Goal: Feedback & Contribution: Leave review/rating

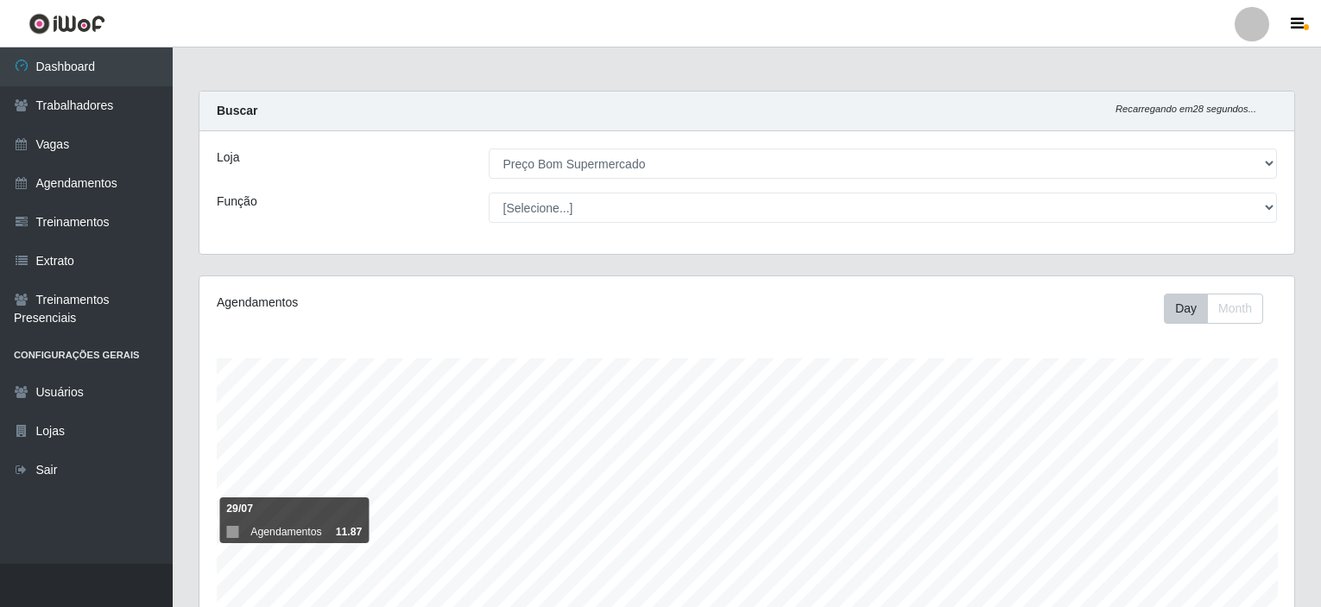
select select "387"
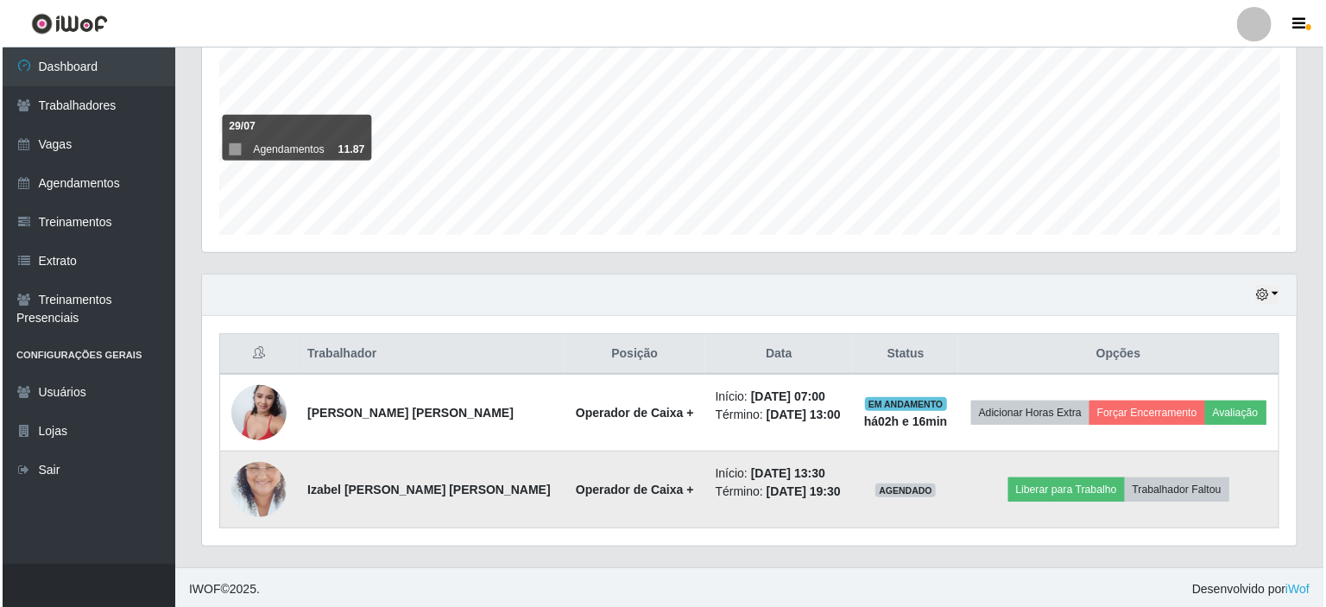
scroll to position [358, 1095]
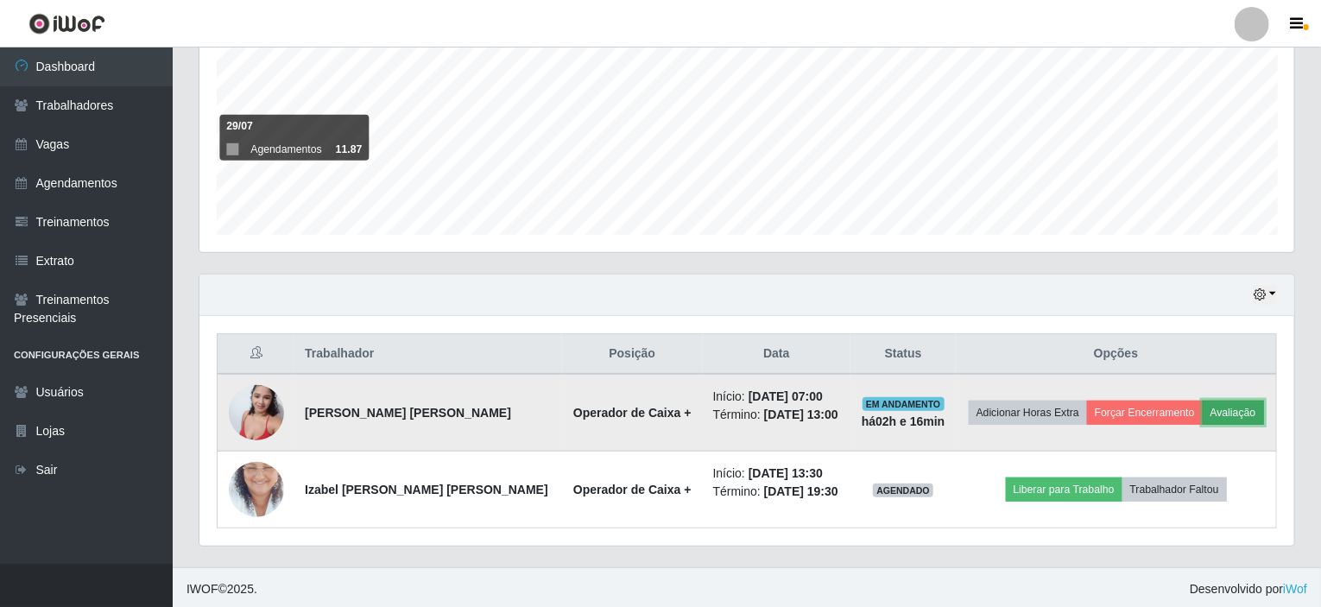
click at [1224, 404] on button "Avaliação" at bounding box center [1233, 413] width 61 height 24
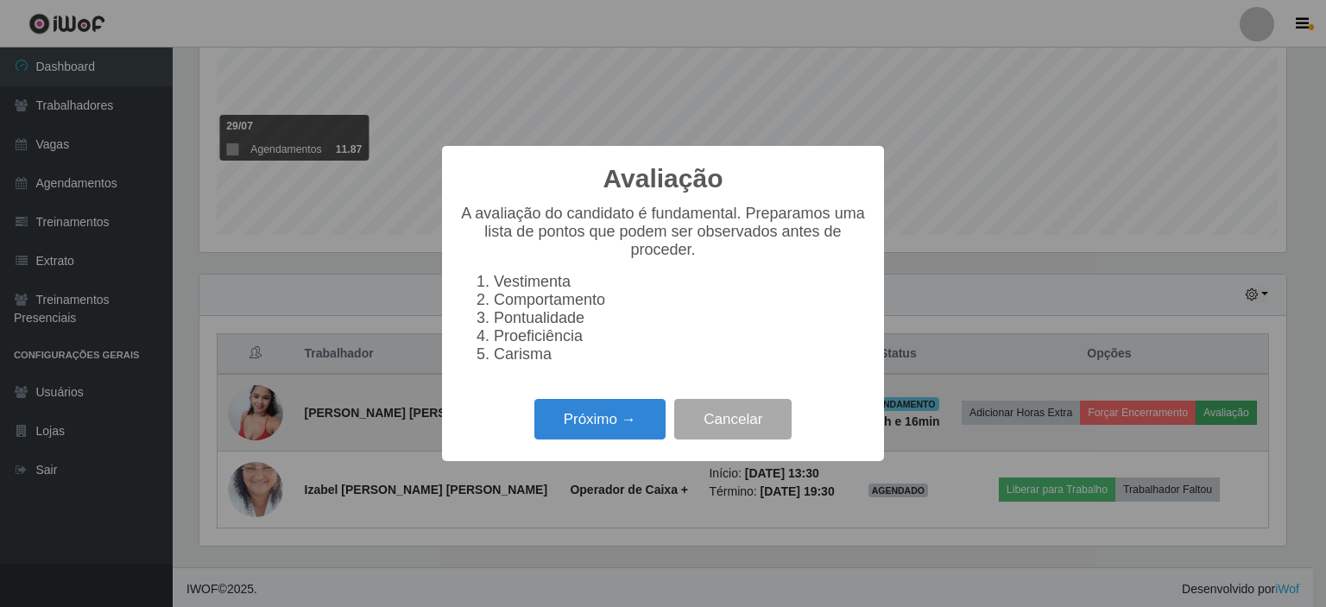
scroll to position [358, 1088]
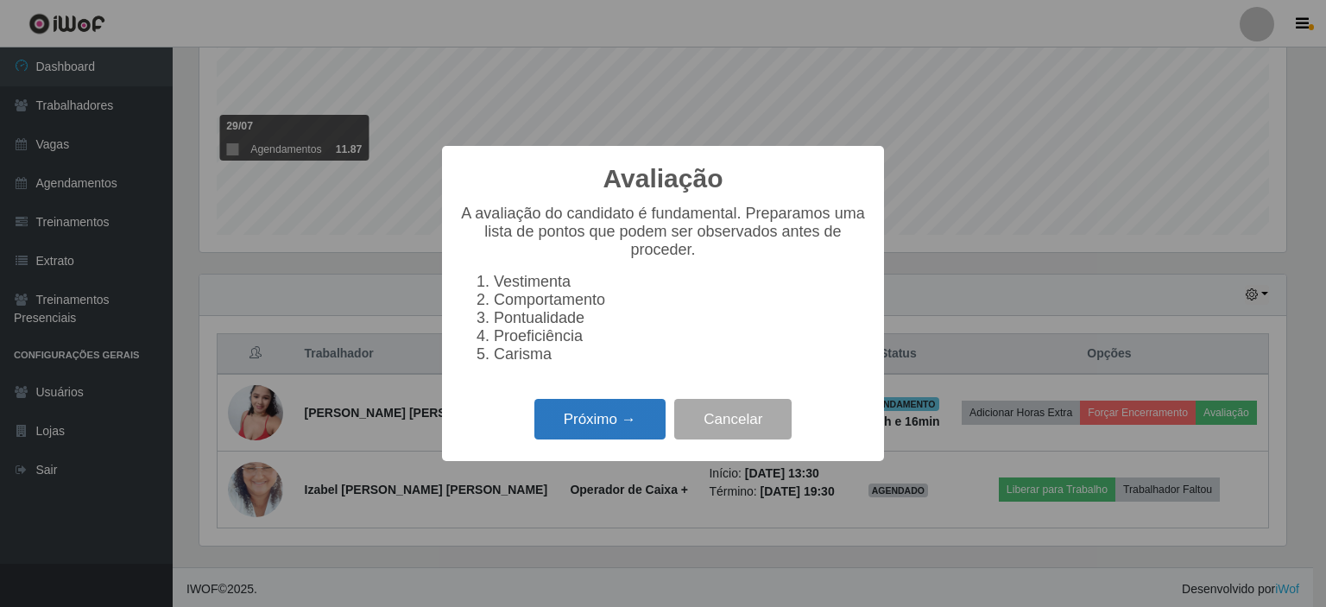
click at [590, 432] on button "Próximo →" at bounding box center [600, 419] width 131 height 41
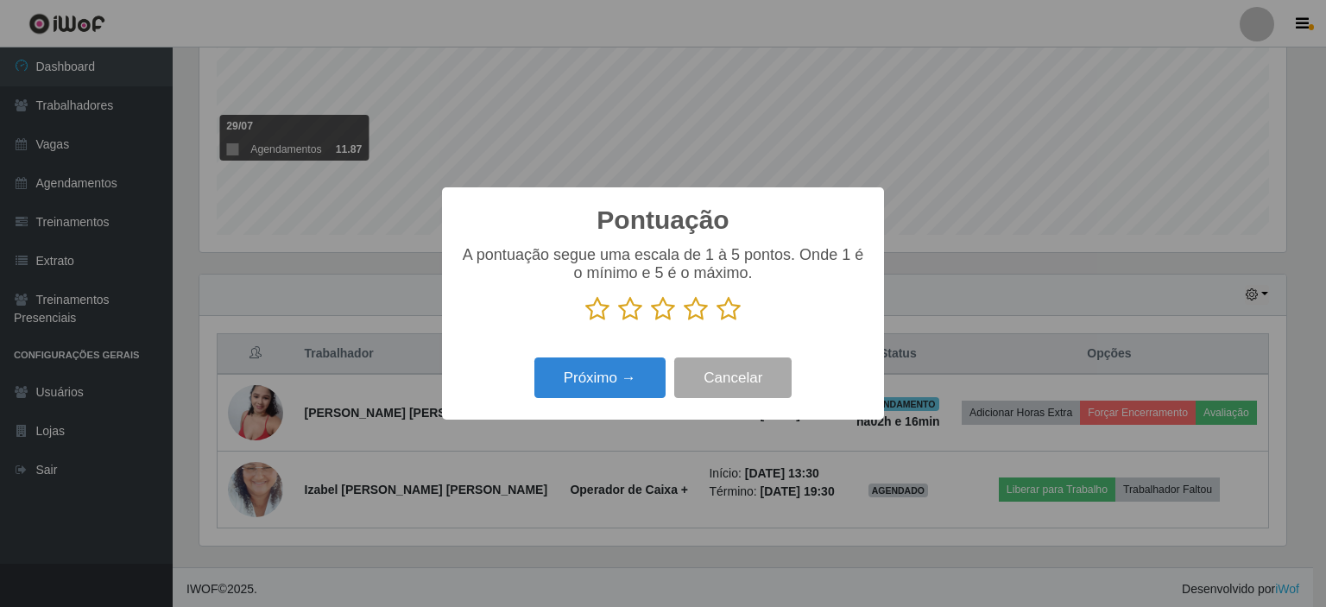
click at [723, 313] on icon at bounding box center [729, 309] width 24 height 26
click at [717, 322] on input "radio" at bounding box center [717, 322] width 0 height 0
click at [566, 389] on button "Próximo →" at bounding box center [600, 377] width 131 height 41
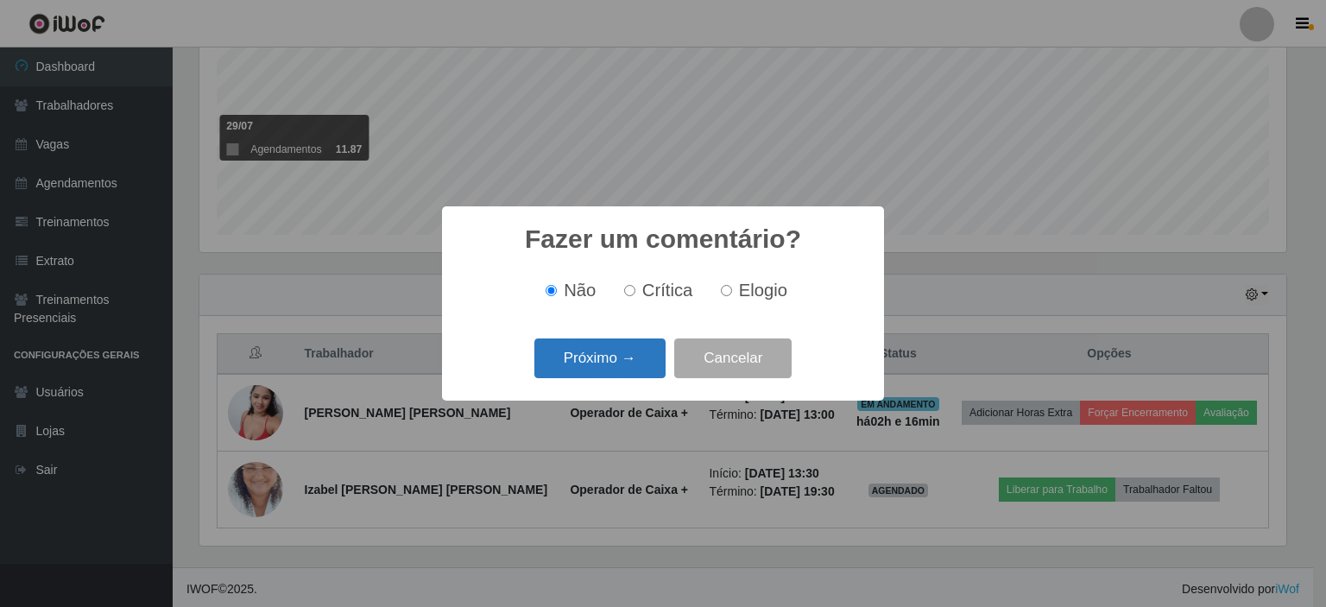
click at [573, 367] on button "Próximo →" at bounding box center [600, 358] width 131 height 41
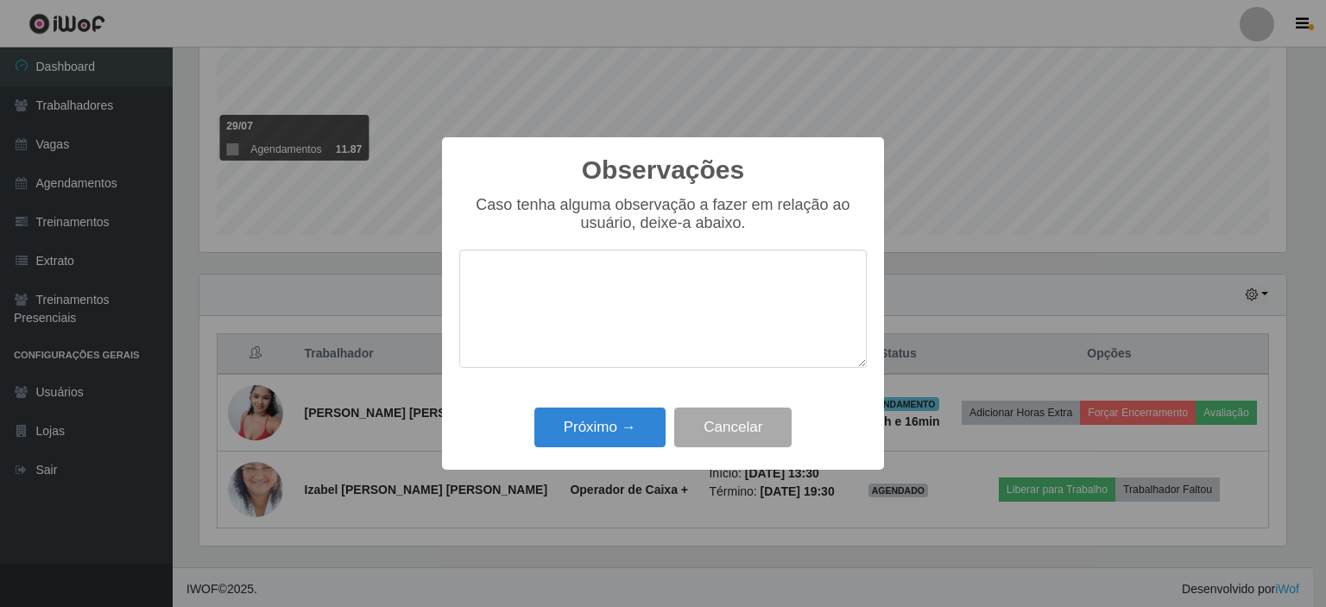
click at [576, 333] on textarea at bounding box center [663, 309] width 408 height 118
type textarea "h"
click at [594, 414] on button "Próximo →" at bounding box center [600, 428] width 131 height 41
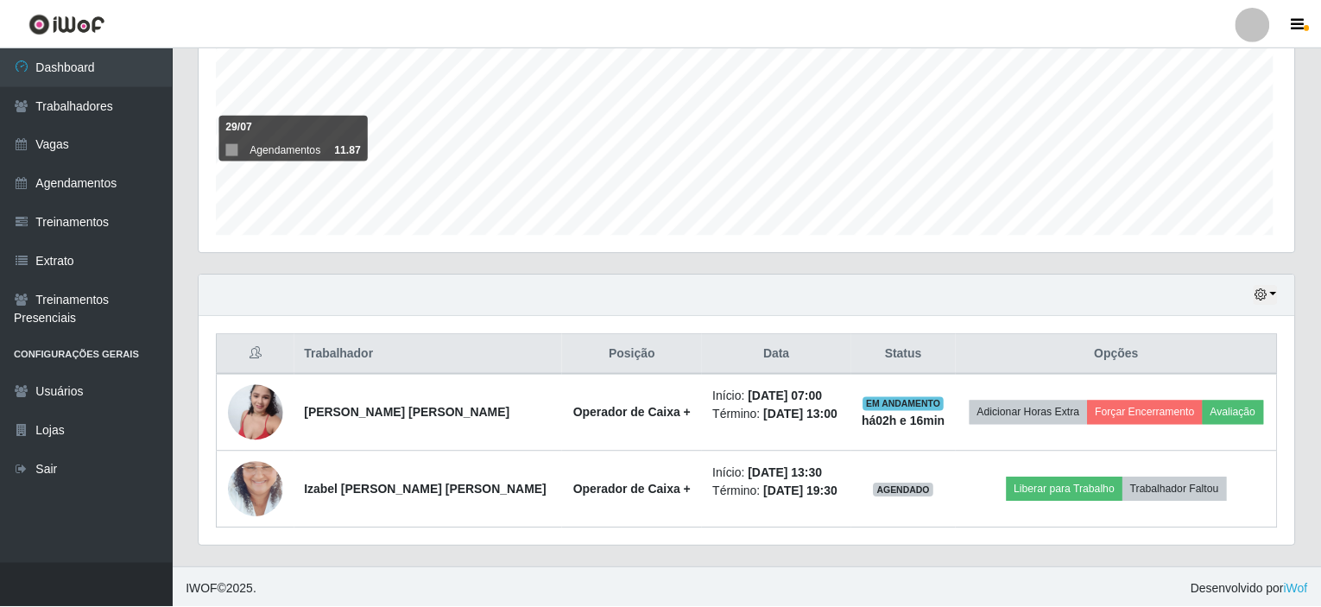
scroll to position [358, 1095]
